Goal: Task Accomplishment & Management: Use online tool/utility

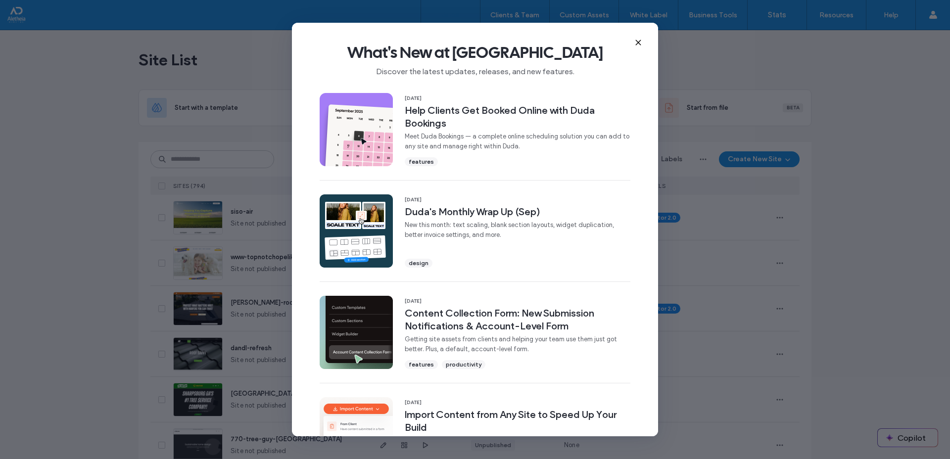
click at [637, 43] on use at bounding box center [638, 43] width 4 height 4
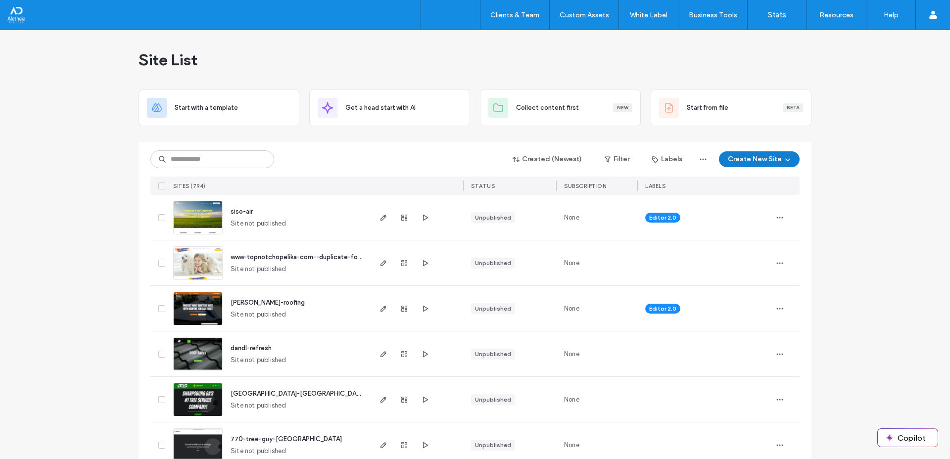
click at [738, 156] on button "Create New Site" at bounding box center [759, 159] width 81 height 16
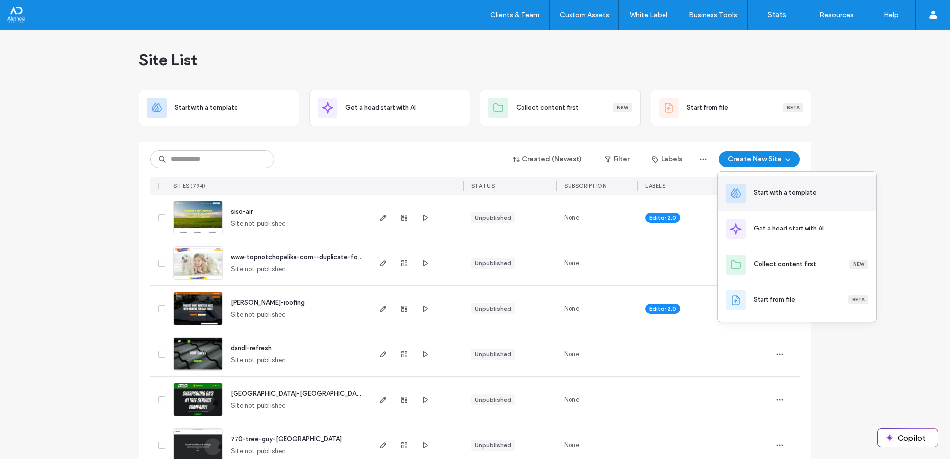
click at [783, 191] on div "Start with a template" at bounding box center [785, 193] width 63 height 10
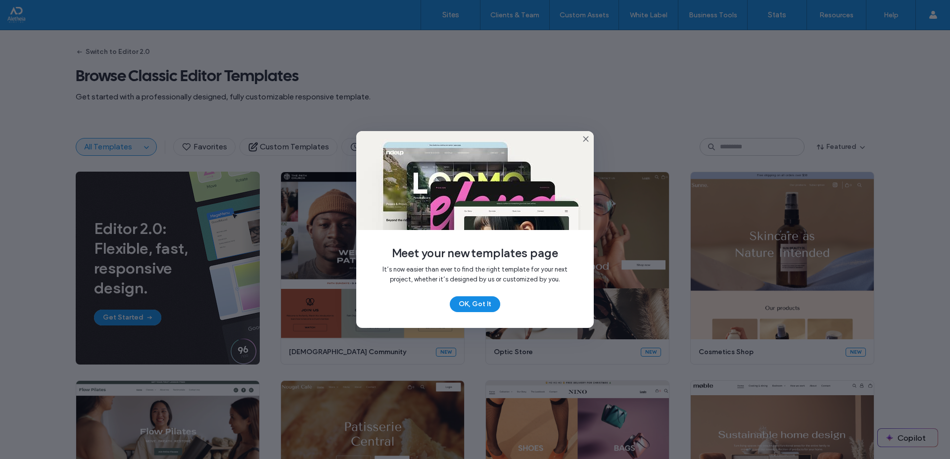
click at [584, 138] on icon at bounding box center [586, 139] width 8 height 8
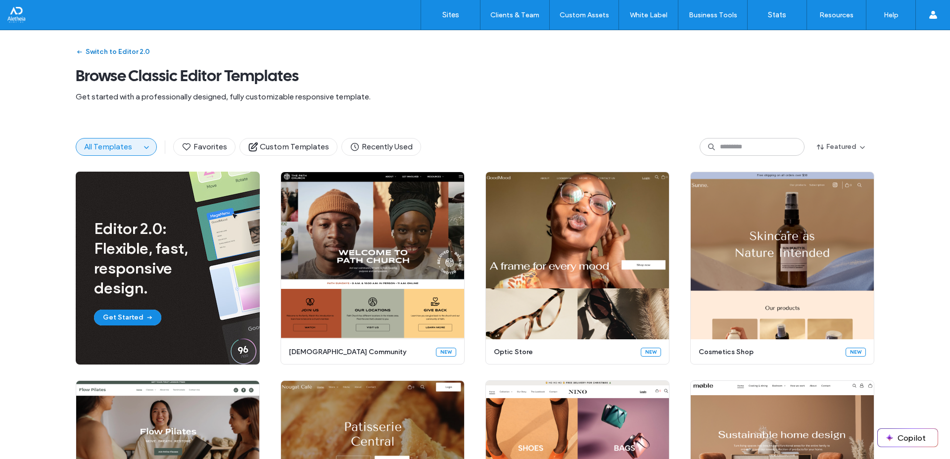
click at [118, 58] on button "Switch to Editor 2.0" at bounding box center [113, 52] width 74 height 16
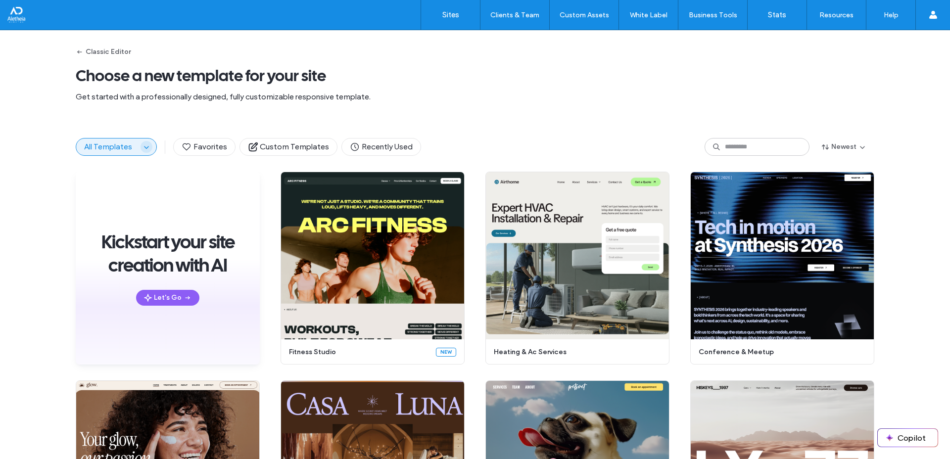
click at [141, 149] on span "button" at bounding box center [147, 147] width 12 height 12
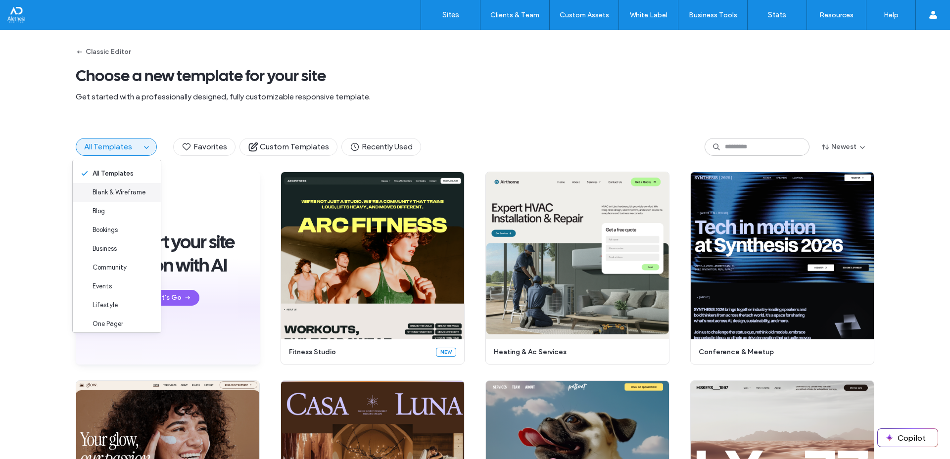
click at [111, 192] on span "Blank & Wireframe" at bounding box center [119, 193] width 53 height 10
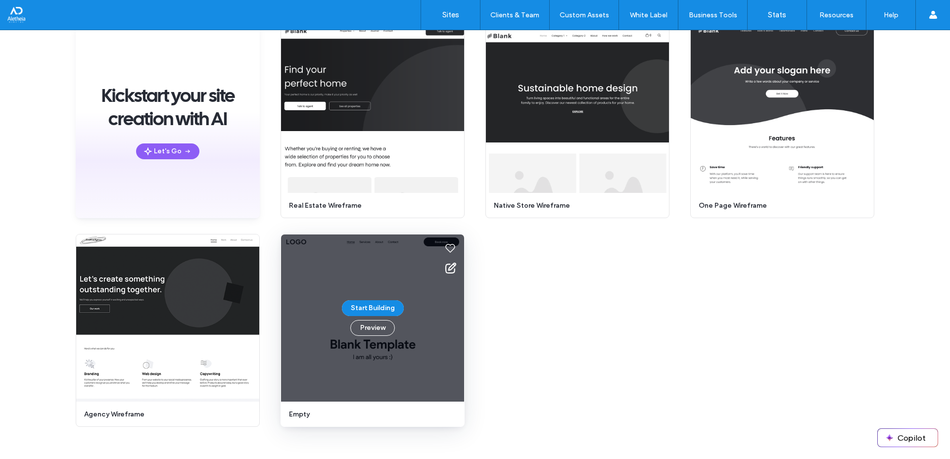
scroll to position [146, 0]
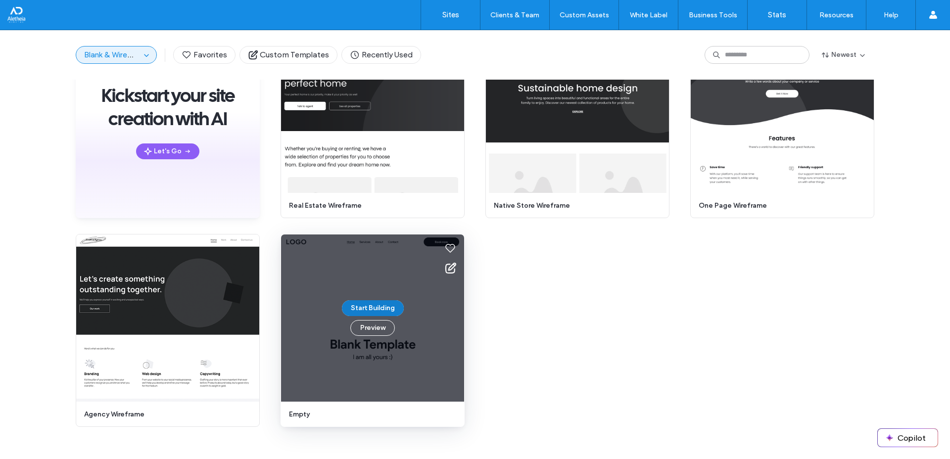
click at [370, 312] on button "Start Building" at bounding box center [373, 308] width 62 height 16
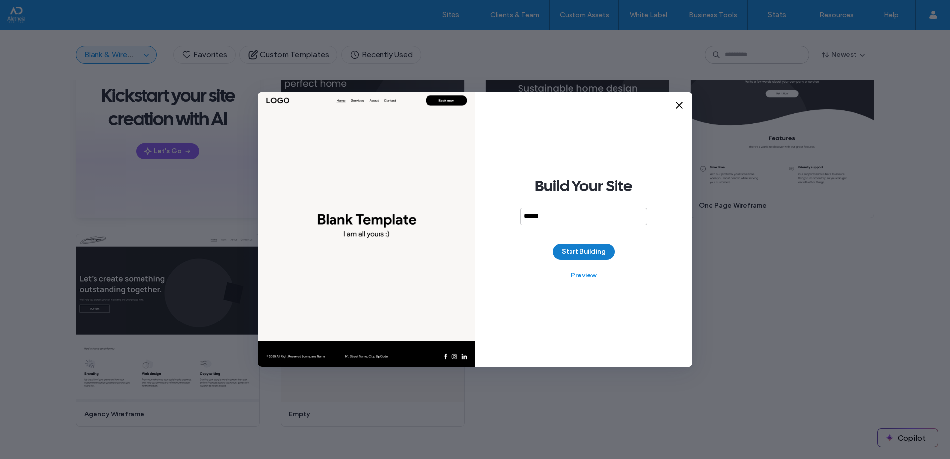
type input "******"
click at [580, 252] on button "Start Building" at bounding box center [584, 252] width 62 height 16
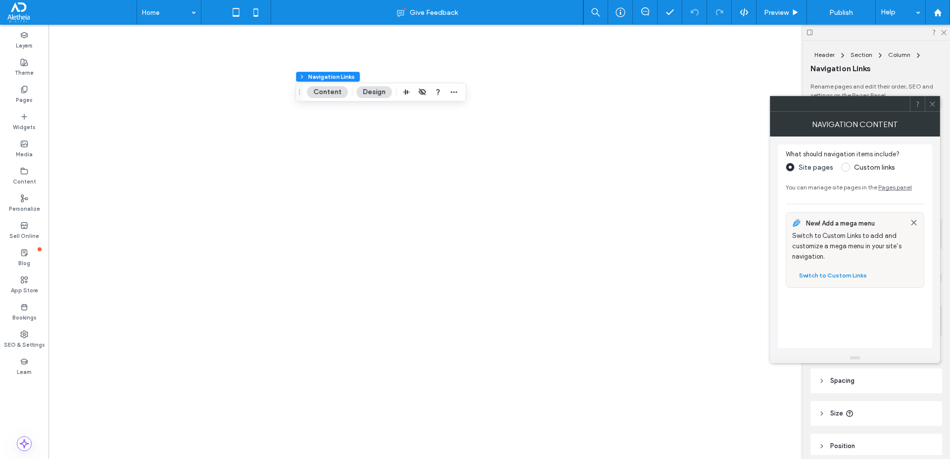
click at [842, 163] on span at bounding box center [845, 167] width 9 height 9
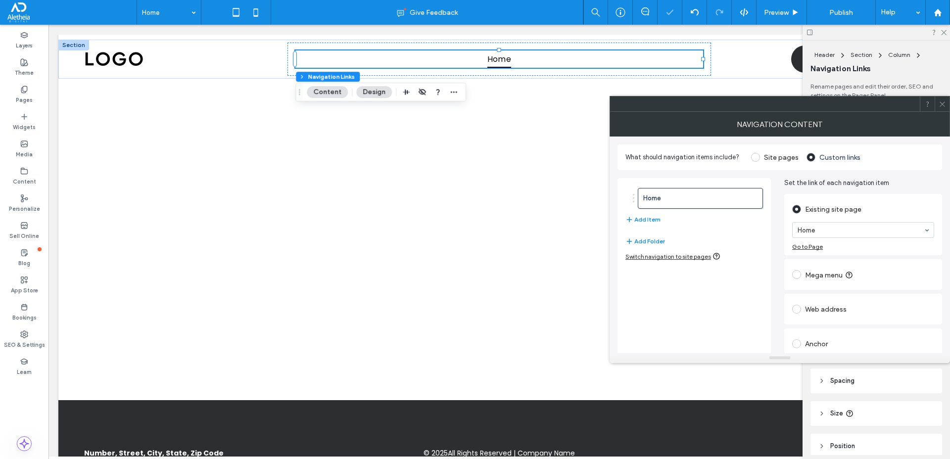
click at [806, 280] on div "Mega menu" at bounding box center [863, 275] width 142 height 16
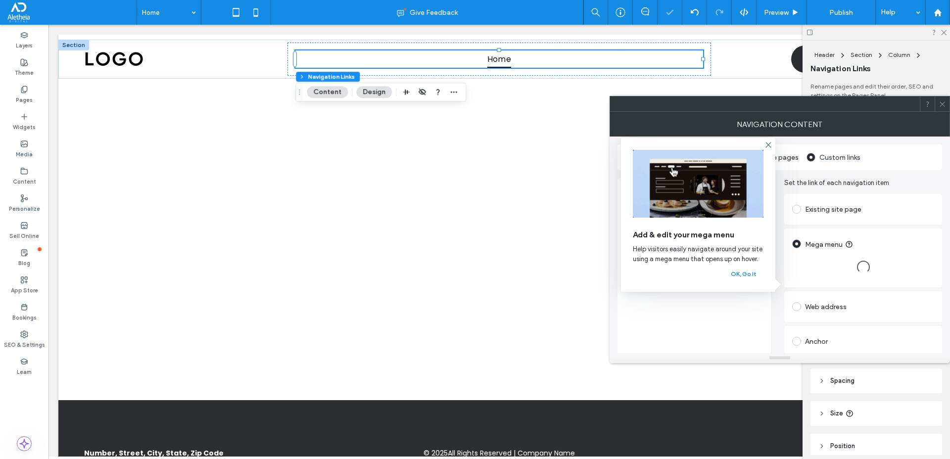
click at [795, 276] on div at bounding box center [863, 267] width 142 height 31
click at [746, 277] on button "OK, Go It" at bounding box center [744, 274] width 40 height 12
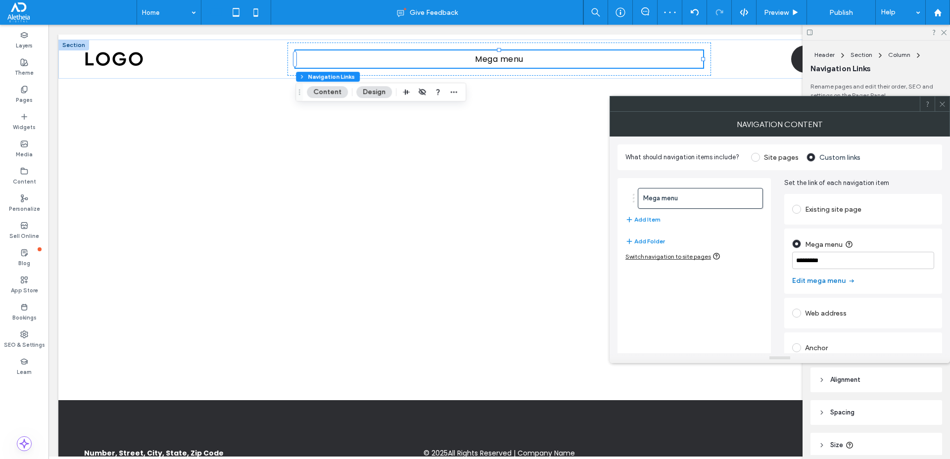
click at [825, 281] on button "Edit mega menu" at bounding box center [823, 281] width 63 height 16
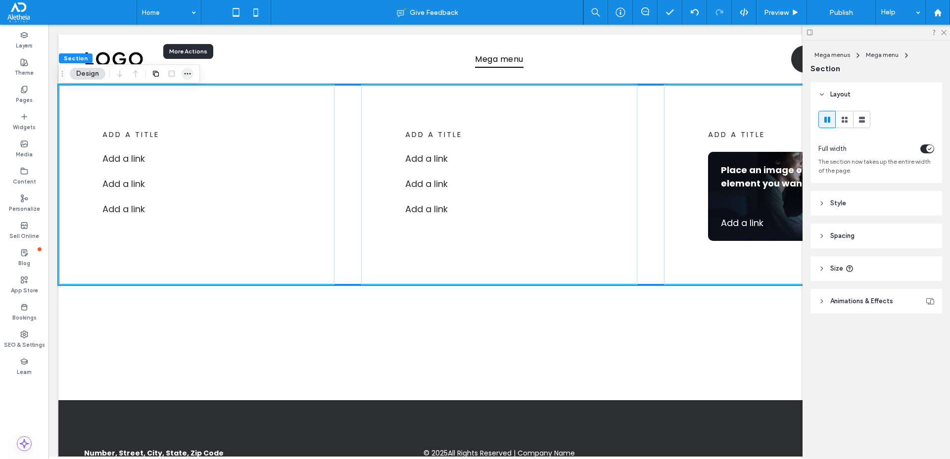
click at [189, 76] on icon "button" at bounding box center [188, 74] width 8 height 8
click at [31, 40] on label "Layers" at bounding box center [24, 44] width 17 height 11
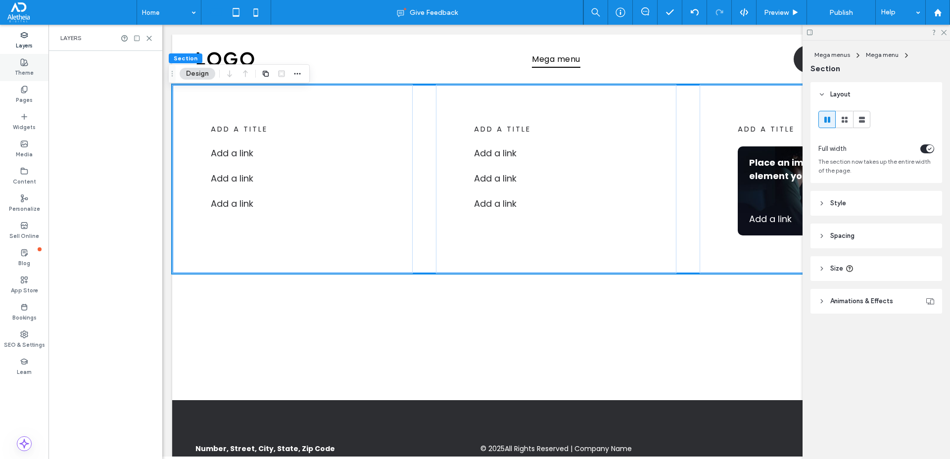
click at [34, 71] on div "Theme" at bounding box center [24, 67] width 48 height 27
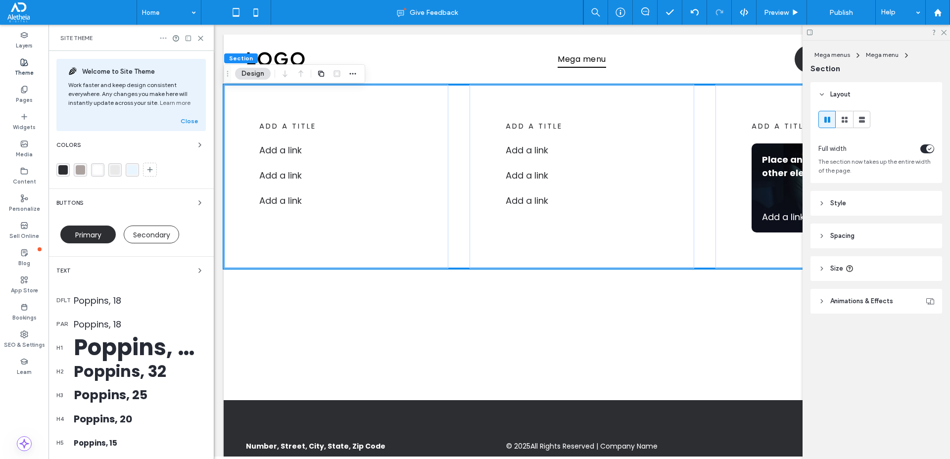
click at [163, 41] on icon at bounding box center [163, 38] width 8 height 8
click at [187, 60] on span "Reset site" at bounding box center [194, 57] width 29 height 10
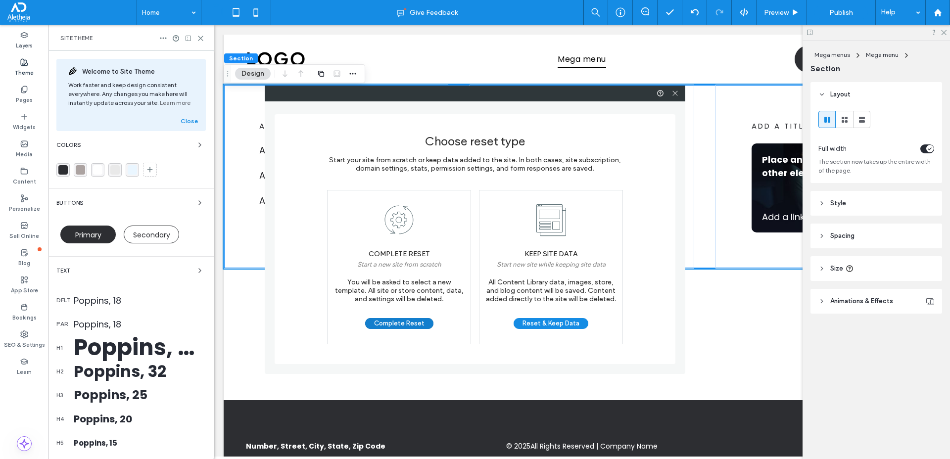
click at [410, 323] on button "Complete Reset" at bounding box center [399, 323] width 68 height 11
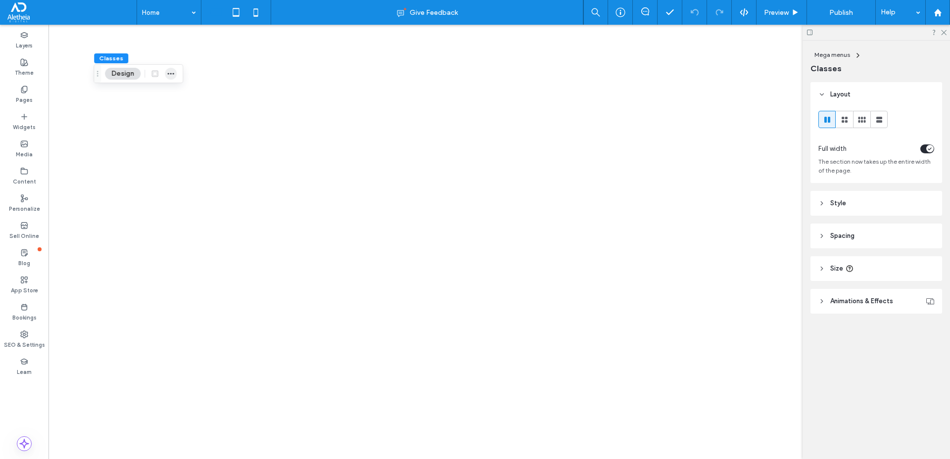
click at [170, 72] on icon "button" at bounding box center [171, 74] width 8 height 8
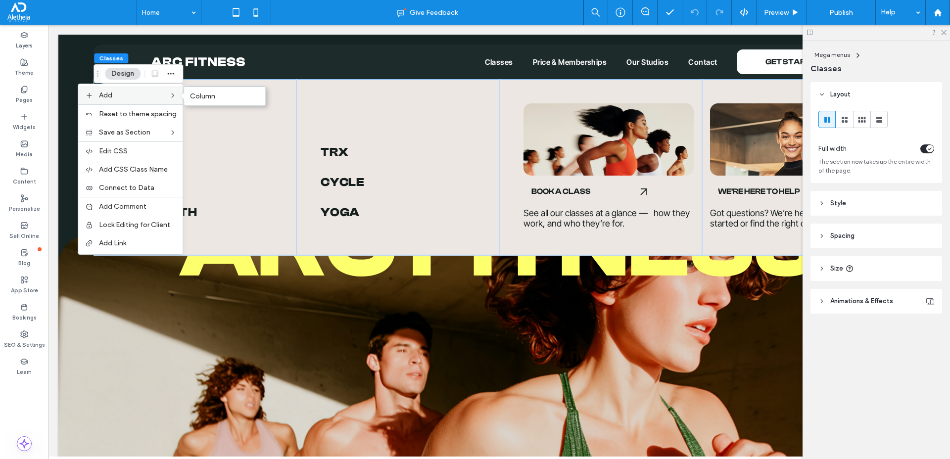
drag, startPoint x: 170, startPoint y: 72, endPoint x: 159, endPoint y: 96, distance: 26.1
click at [159, 96] on label "Add" at bounding box center [134, 95] width 70 height 8
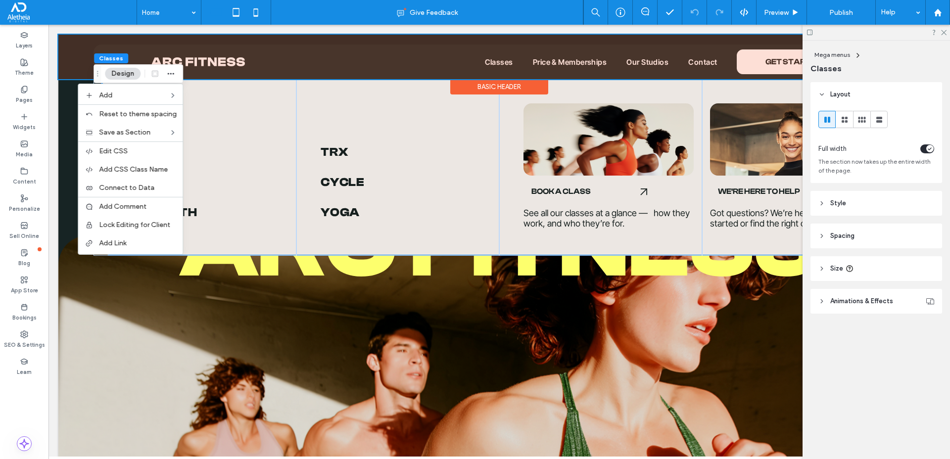
click at [451, 61] on div at bounding box center [499, 57] width 882 height 45
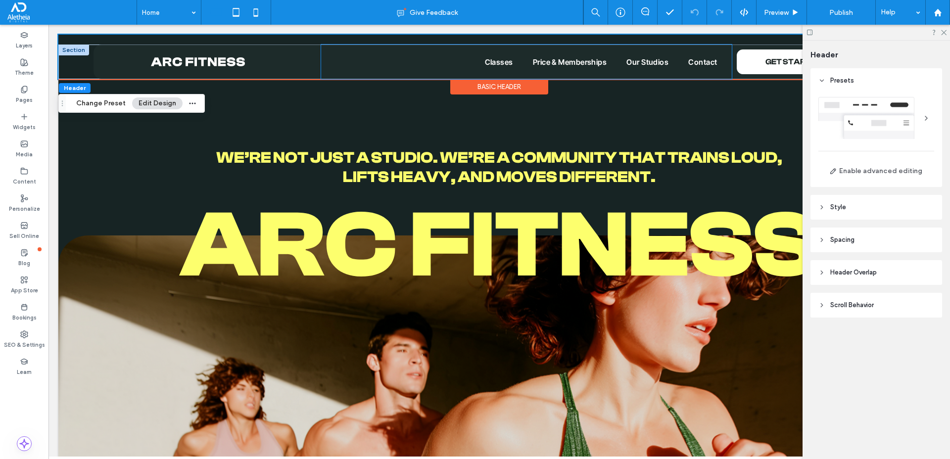
click at [453, 61] on div "Classes Price & Memberships Our Studios Contact" at bounding box center [526, 62] width 411 height 35
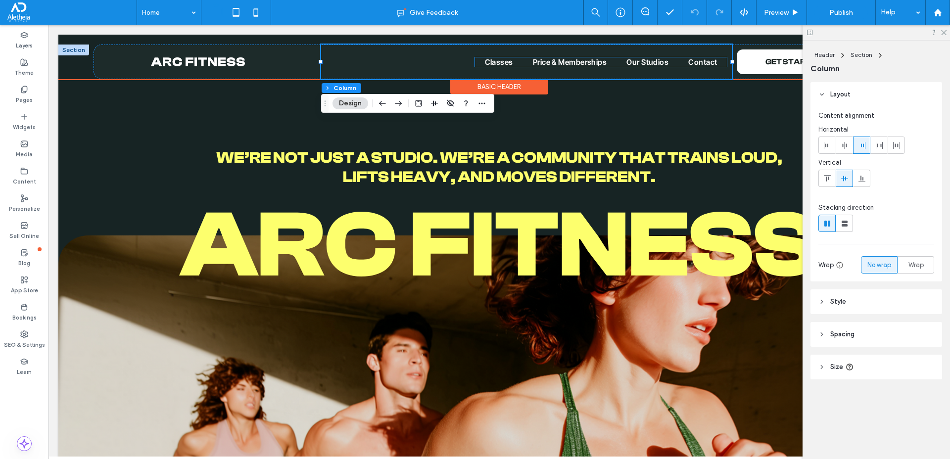
click at [548, 66] on span "Price & Memberships" at bounding box center [570, 61] width 74 height 9
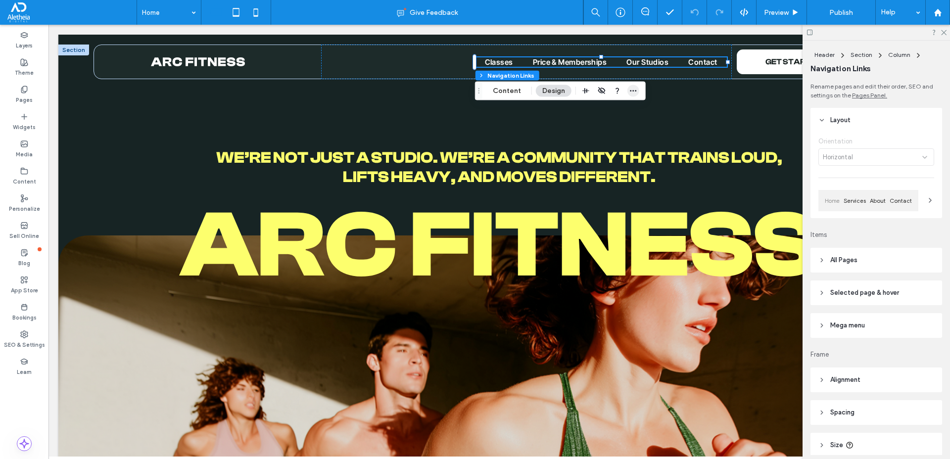
click at [630, 91] on use "button" at bounding box center [633, 90] width 6 height 1
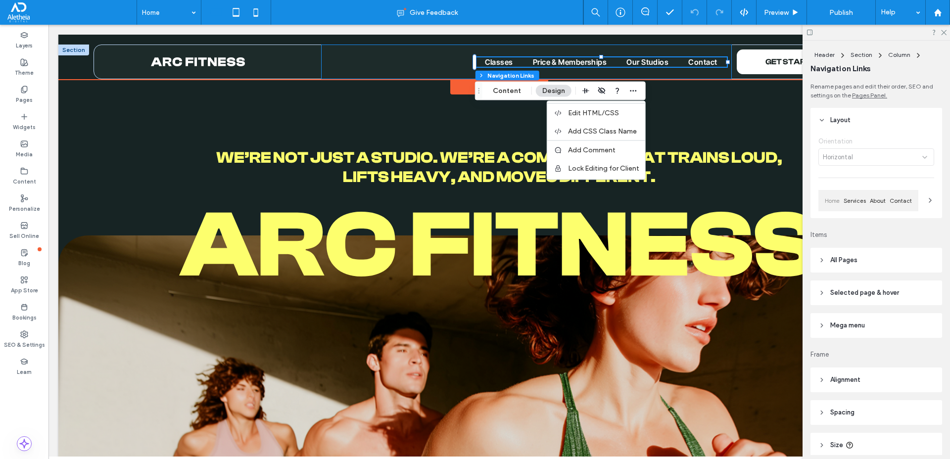
click at [375, 67] on div "Classes Price & Memberships Our Studios Contact" at bounding box center [526, 62] width 411 height 35
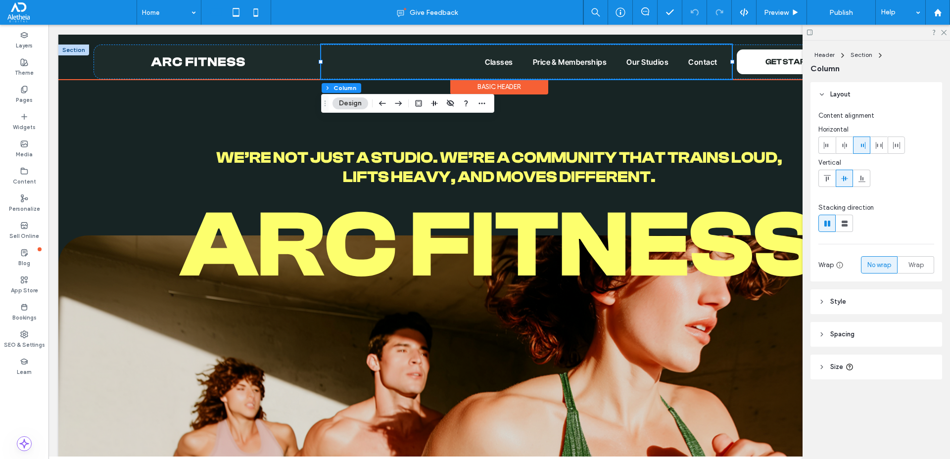
click at [506, 90] on div "Basic Header" at bounding box center [499, 86] width 98 height 15
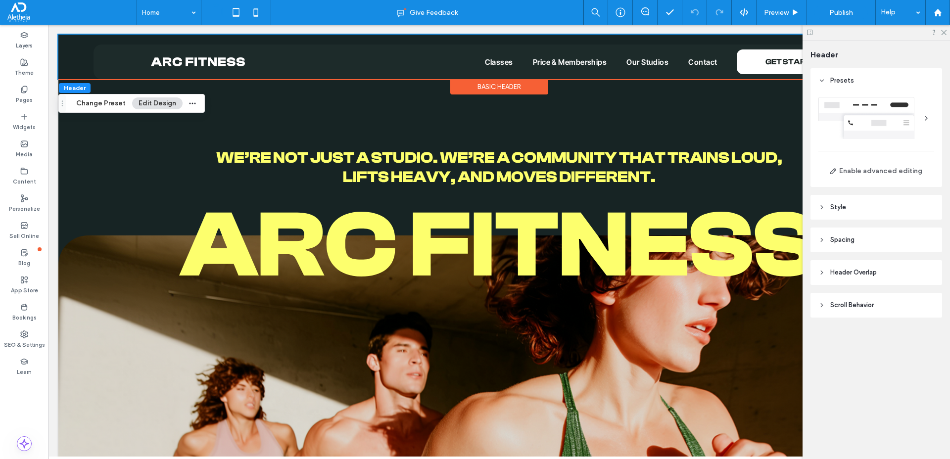
click at [880, 123] on div at bounding box center [876, 118] width 116 height 42
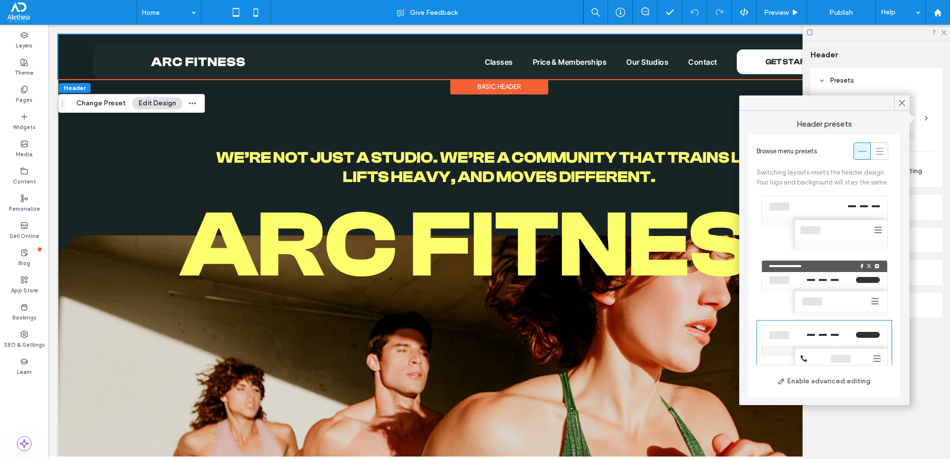
click at [826, 223] on div at bounding box center [824, 223] width 136 height 64
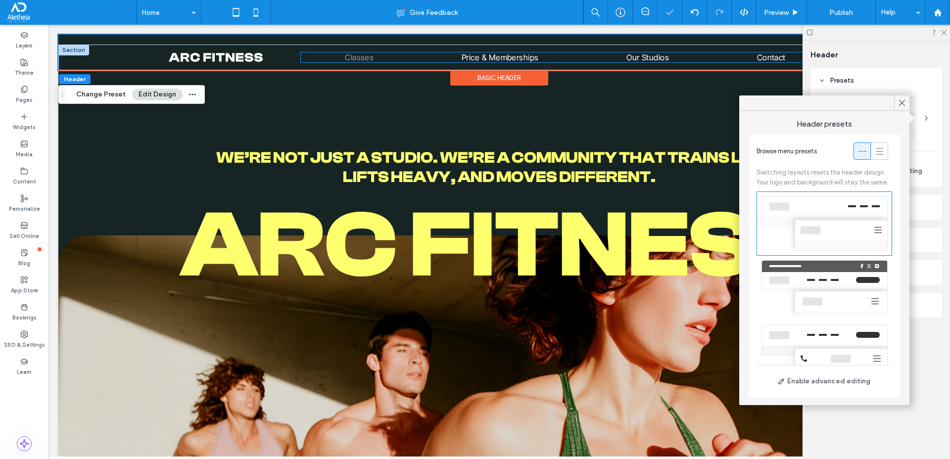
click at [367, 57] on span "Classes" at bounding box center [359, 57] width 29 height 10
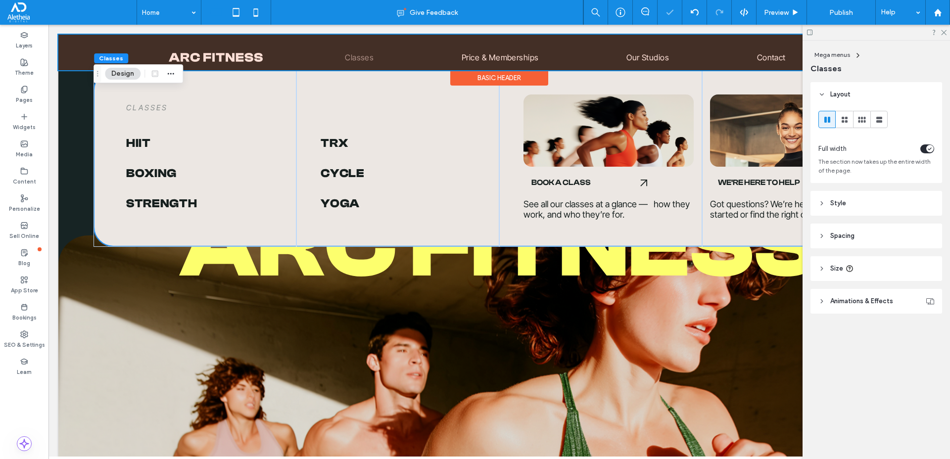
click at [399, 56] on div at bounding box center [499, 53] width 882 height 36
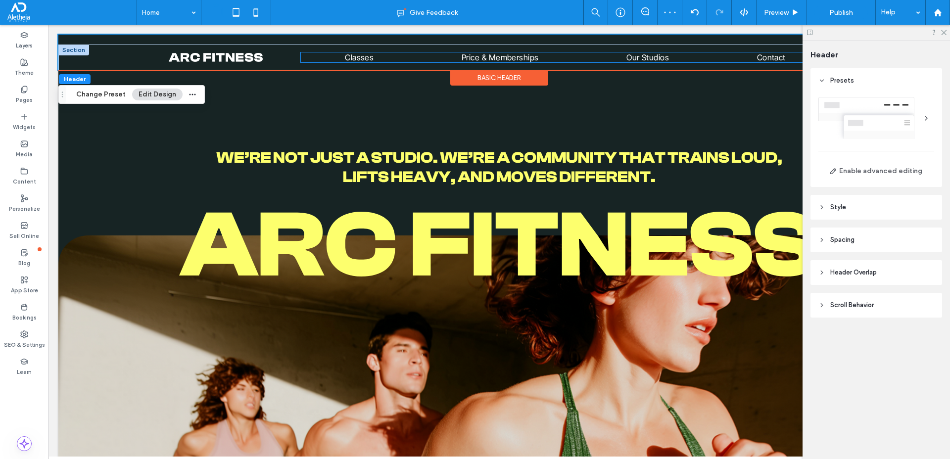
click at [399, 58] on ul "Classes Price & Memberships Our Studios Contact" at bounding box center [565, 57] width 528 height 10
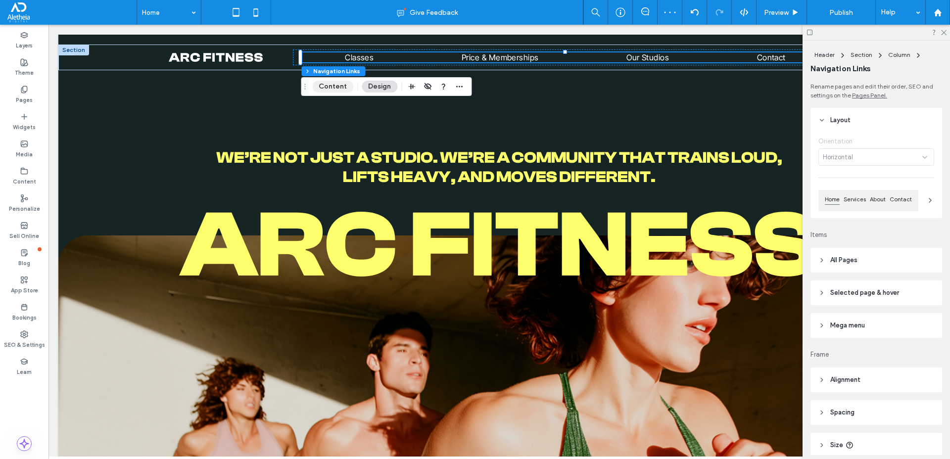
click at [336, 88] on button "Content" at bounding box center [332, 87] width 41 height 12
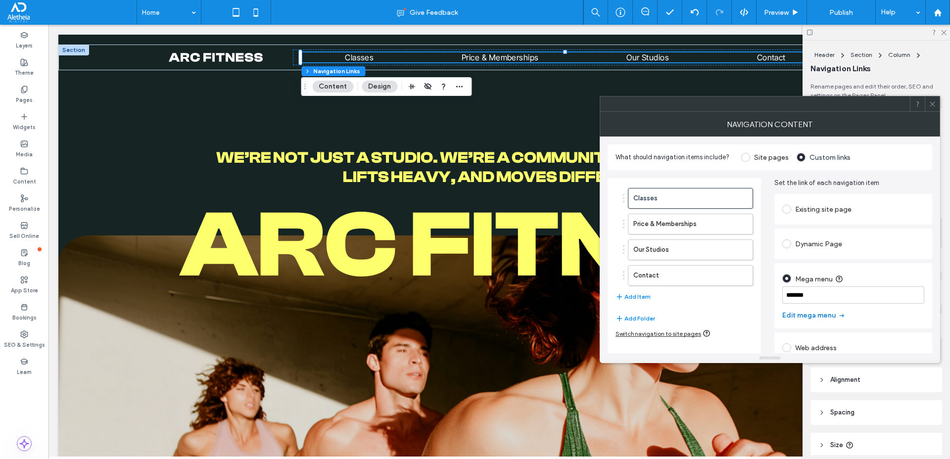
drag, startPoint x: 821, startPoint y: 314, endPoint x: 224, endPoint y: 79, distance: 641.9
click at [821, 314] on button "Edit mega menu" at bounding box center [813, 316] width 63 height 16
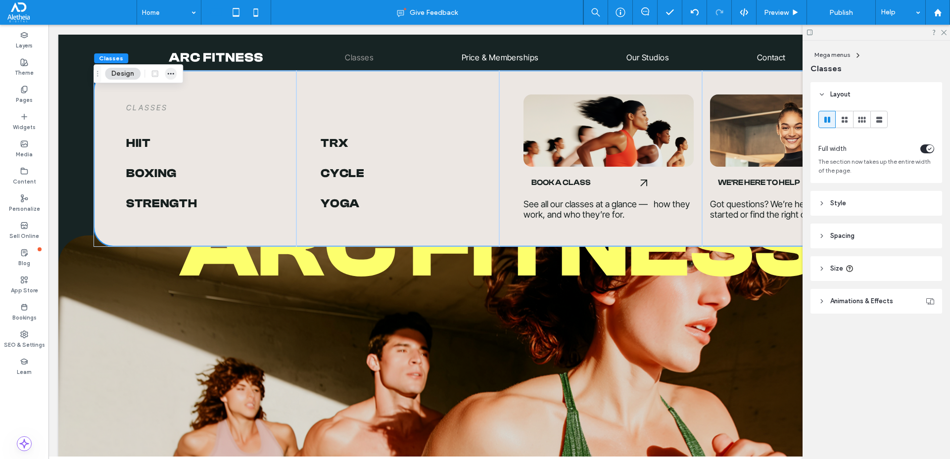
click at [170, 74] on use "button" at bounding box center [171, 73] width 6 height 1
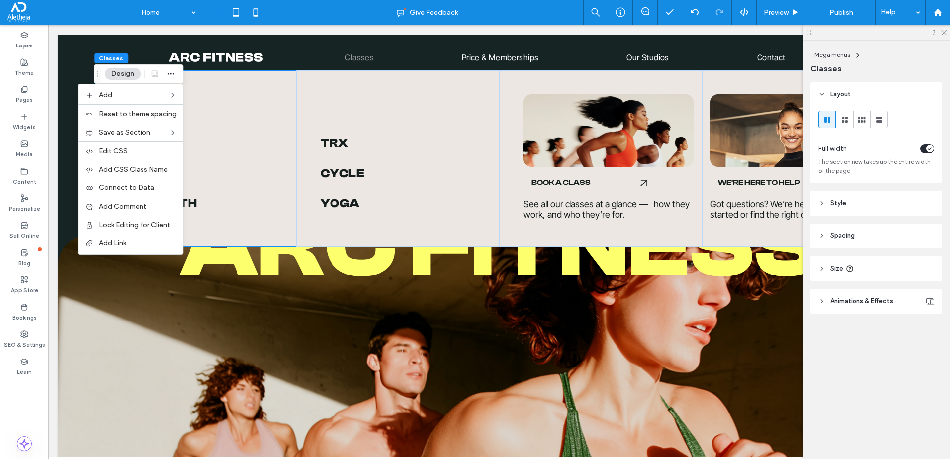
click at [271, 83] on div "Classes HIIT Boxing Strength" at bounding box center [195, 158] width 203 height 177
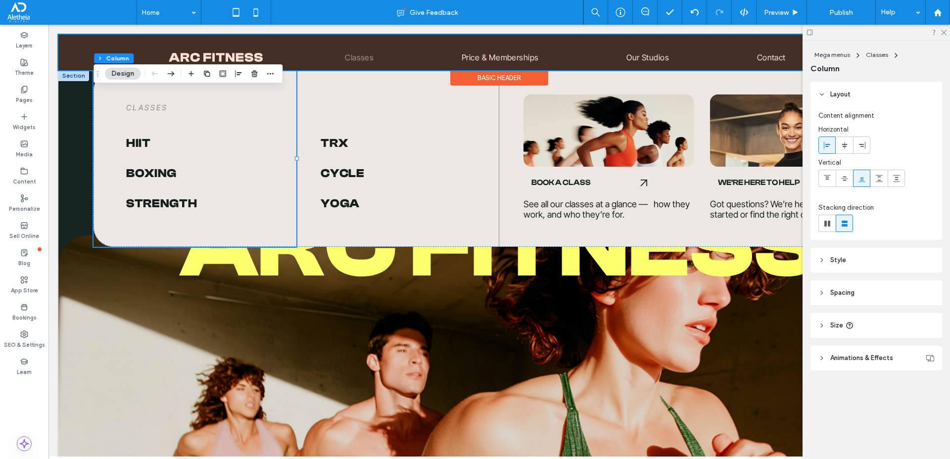
click at [482, 69] on div at bounding box center [499, 53] width 882 height 36
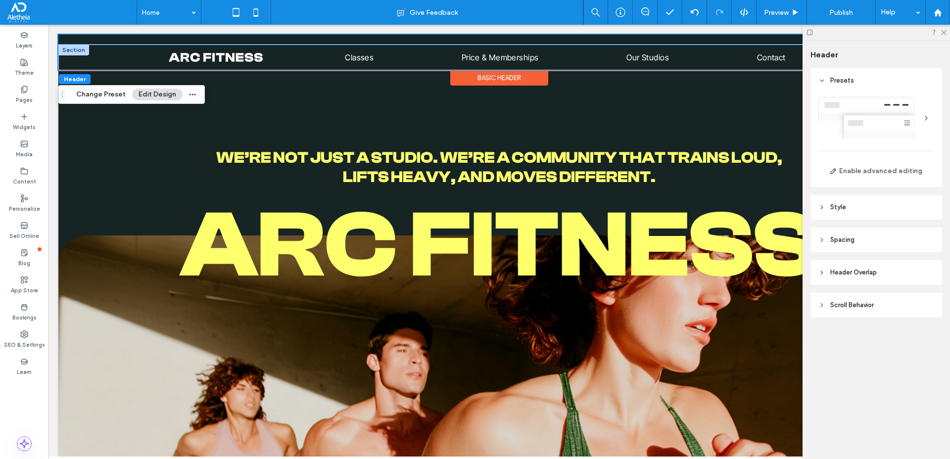
click at [91, 50] on div "Classes Price & Memberships Our Studios Contact" at bounding box center [499, 58] width 882 height 26
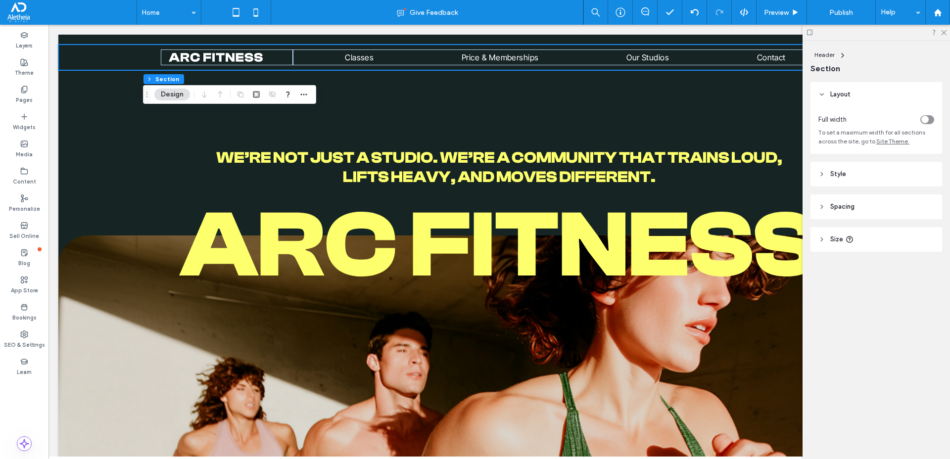
click at [316, 96] on div "Header Section Design" at bounding box center [229, 94] width 173 height 19
click at [299, 96] on span "button" at bounding box center [304, 95] width 12 height 12
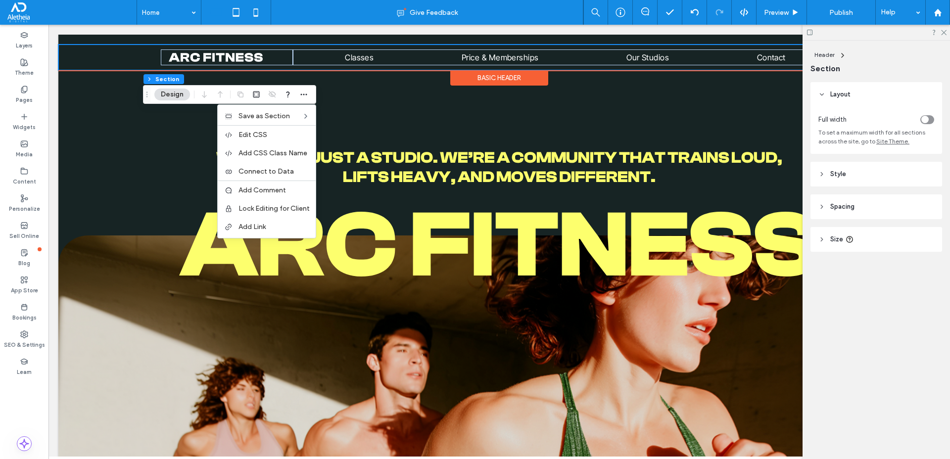
click at [89, 36] on div "Classes Price & Memberships Our Studios Contact Section Basic Header" at bounding box center [499, 53] width 882 height 36
click at [88, 39] on div "Classes Price & Memberships Our Studios Contact Section Basic Header" at bounding box center [499, 53] width 882 height 36
click at [85, 42] on div "Classes Price & Memberships Our Studios Contact Section Basic Header" at bounding box center [499, 53] width 882 height 36
click at [486, 78] on div "Basic Header" at bounding box center [499, 77] width 98 height 15
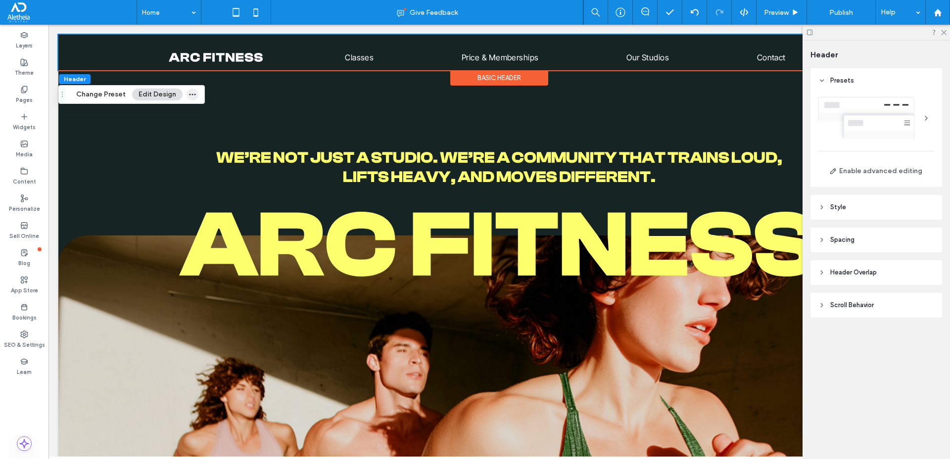
click at [189, 94] on use "button" at bounding box center [192, 94] width 6 height 1
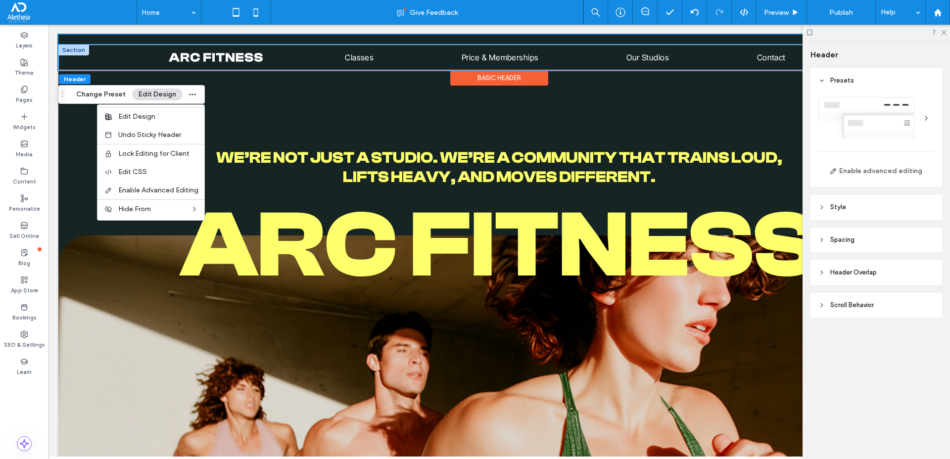
click at [112, 47] on div "Classes Price & Memberships Our Studios Contact" at bounding box center [499, 58] width 882 height 26
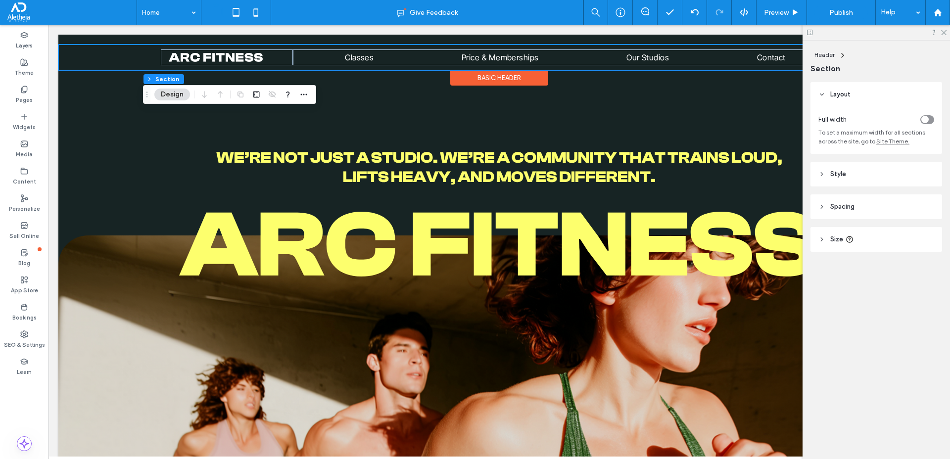
click at [83, 50] on div "Classes Price & Memberships Our Studios Contact" at bounding box center [499, 58] width 882 height 26
click at [300, 94] on icon "button" at bounding box center [304, 95] width 8 height 8
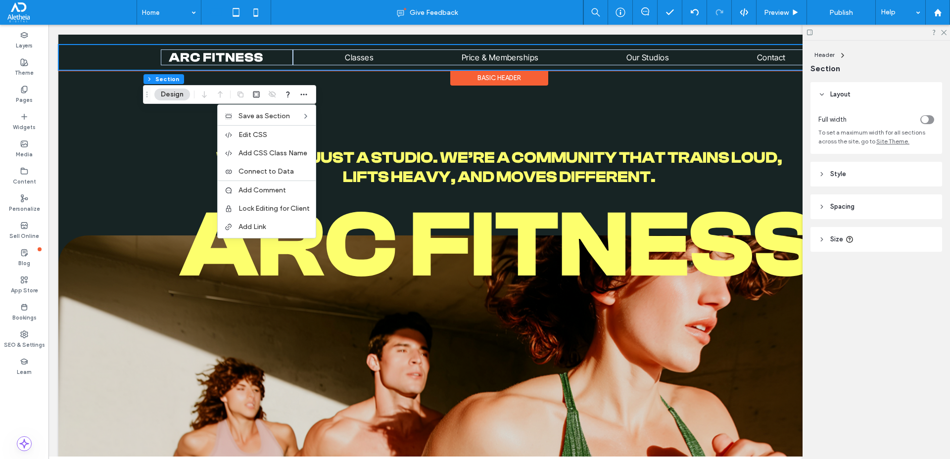
drag, startPoint x: 113, startPoint y: 54, endPoint x: 863, endPoint y: 193, distance: 762.8
click at [113, 54] on div "Classes Price & Memberships Our Studios Contact" at bounding box center [499, 58] width 882 height 26
